Goal: Check status: Check status

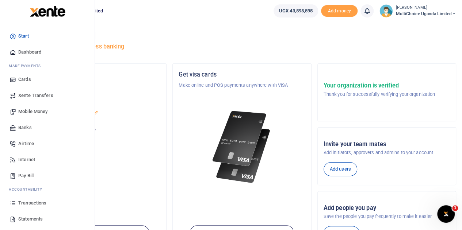
click at [37, 202] on span "Transactions" at bounding box center [32, 203] width 28 height 7
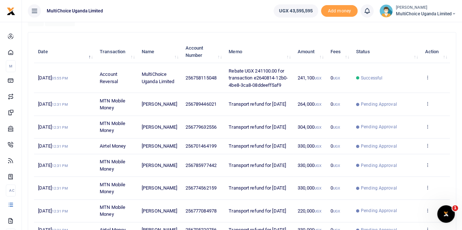
scroll to position [109, 0]
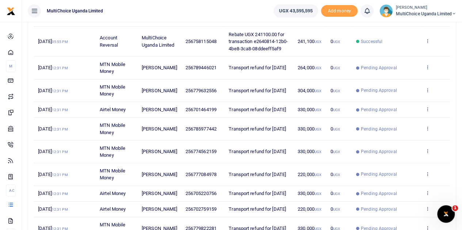
click at [426, 67] on icon at bounding box center [426, 67] width 5 height 5
click at [404, 79] on link "View details" at bounding box center [400, 79] width 58 height 10
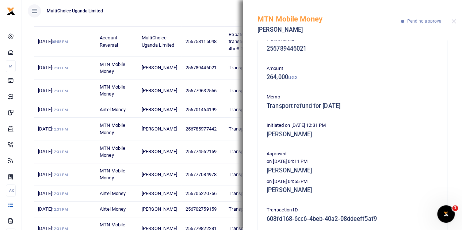
scroll to position [0, 0]
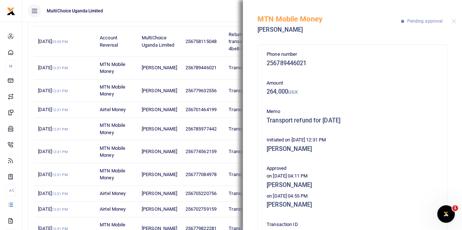
click at [456, 21] on div "MTN Mobile Money [PERSON_NAME] Pending approval" at bounding box center [352, 20] width 219 height 41
click at [454, 23] on button "Close" at bounding box center [453, 21] width 5 height 5
